Goal: Transaction & Acquisition: Subscribe to service/newsletter

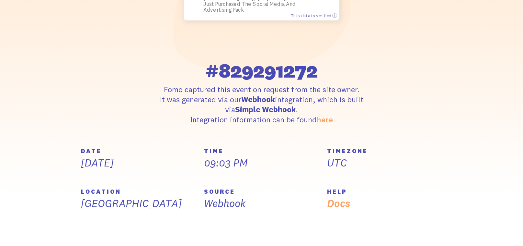
scroll to position [131, 0]
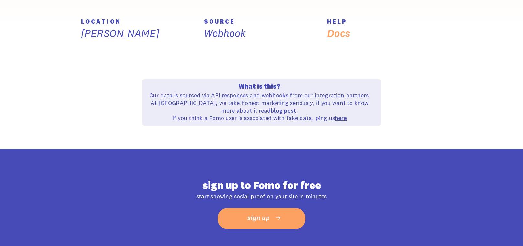
scroll to position [298, 0]
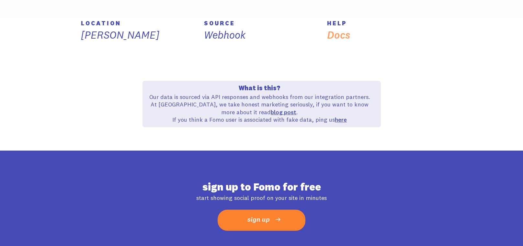
click at [258, 220] on span "sign up" at bounding box center [258, 219] width 22 height 12
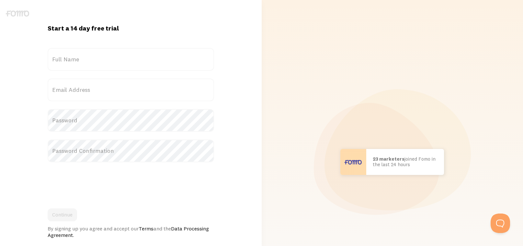
click at [85, 57] on label "Full Name" at bounding box center [131, 59] width 167 height 23
click at [85, 57] on input "Full Name" at bounding box center [131, 59] width 167 height 23
click at [24, 15] on img at bounding box center [17, 13] width 23 height 6
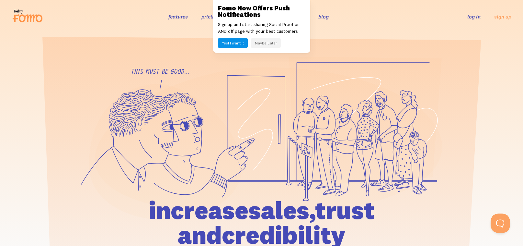
click at [274, 43] on button "Maybe Later" at bounding box center [266, 43] width 30 height 10
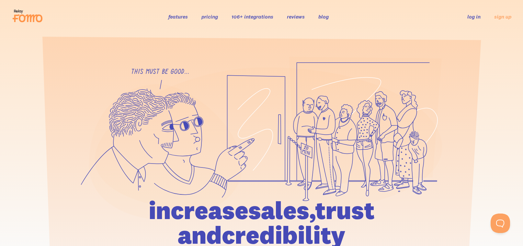
click at [207, 17] on link "pricing" at bounding box center [209, 16] width 17 height 6
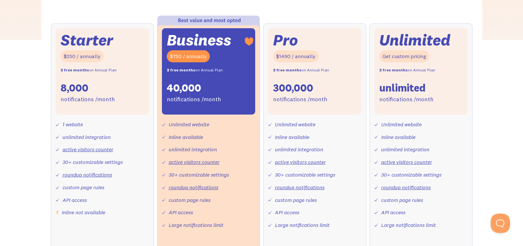
scroll to position [239, 0]
